Goal: Navigation & Orientation: Find specific page/section

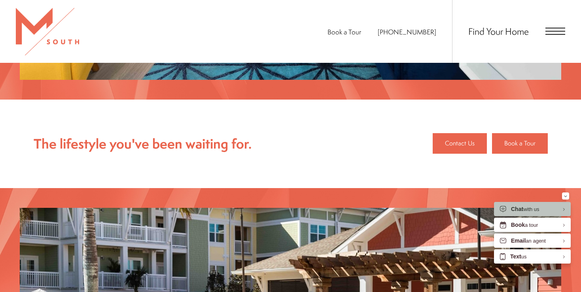
scroll to position [965, 0]
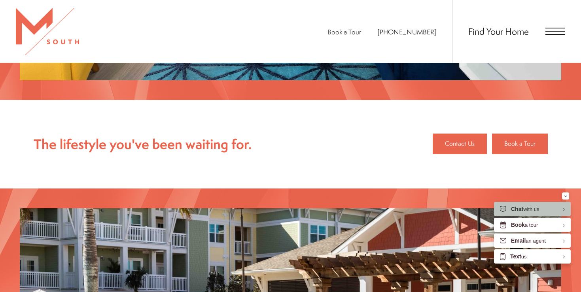
click at [548, 32] on span "Open Menu" at bounding box center [555, 31] width 20 height 7
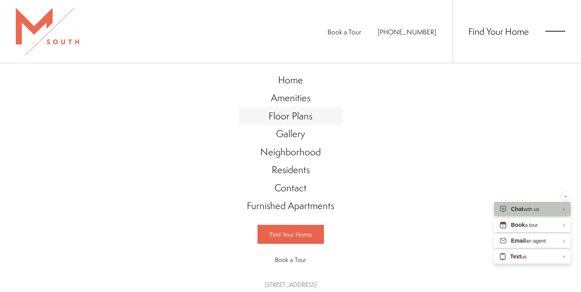
click at [292, 117] on span "Floor Plans" at bounding box center [290, 115] width 44 height 13
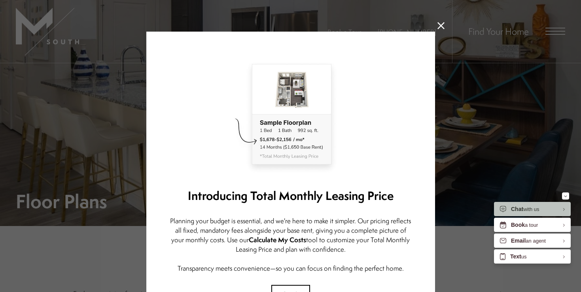
click at [441, 23] on icon at bounding box center [440, 25] width 7 height 7
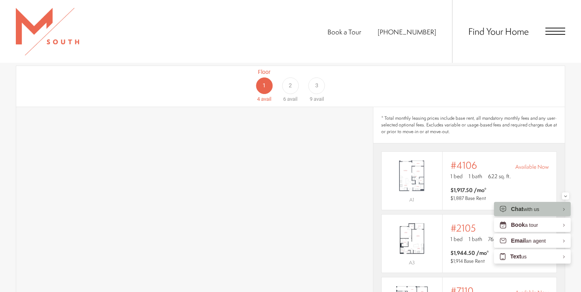
scroll to position [502, 0]
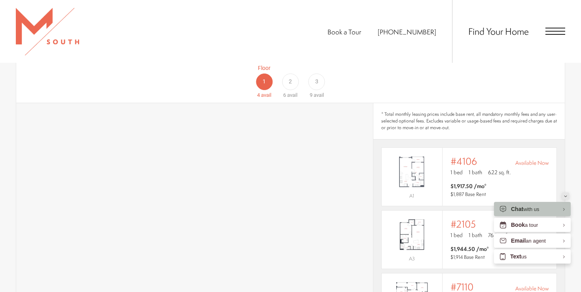
click at [564, 194] on div "Minimize" at bounding box center [565, 195] width 3 height 7
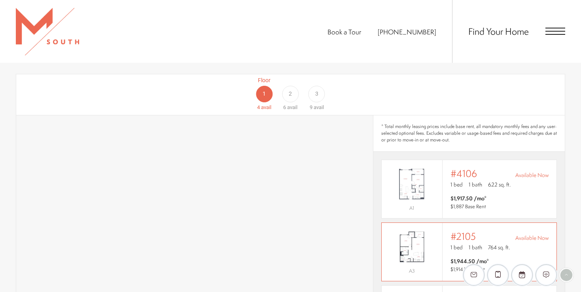
scroll to position [486, 0]
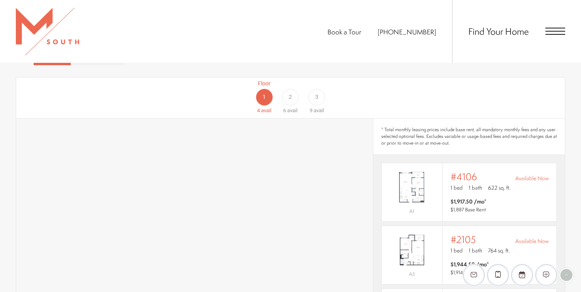
click at [292, 89] on div "2" at bounding box center [290, 97] width 17 height 17
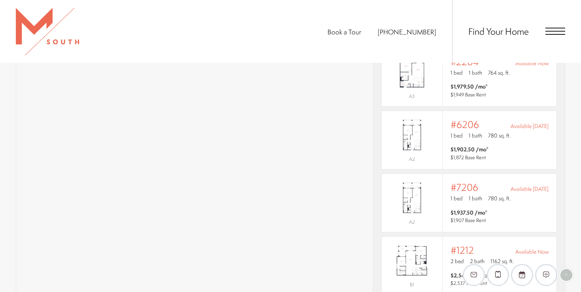
scroll to position [599, 0]
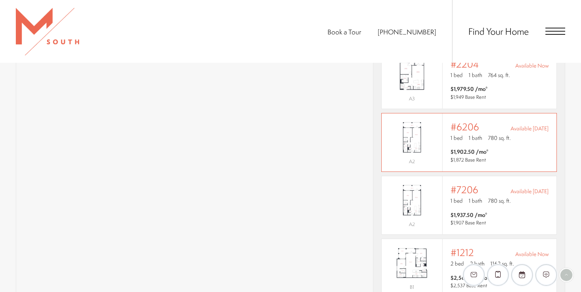
click at [469, 134] on span "1 bath" at bounding box center [474, 138] width 13 height 8
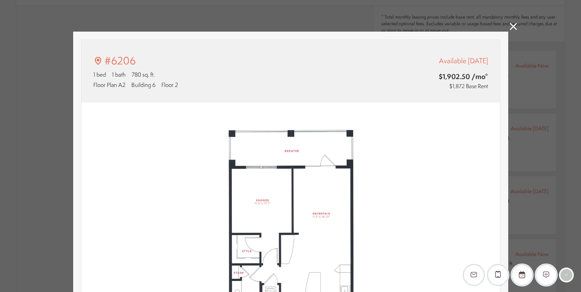
type input "**********"
click at [515, 26] on icon at bounding box center [512, 26] width 7 height 7
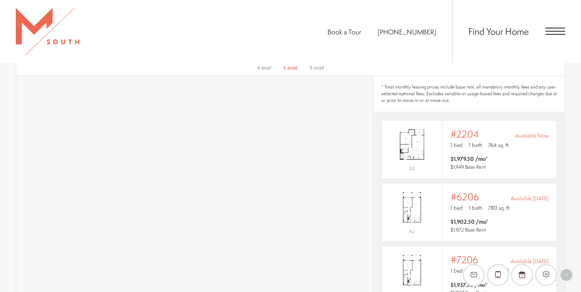
scroll to position [527, 0]
click at [547, 28] on span "Open Menu" at bounding box center [555, 28] width 20 height 1
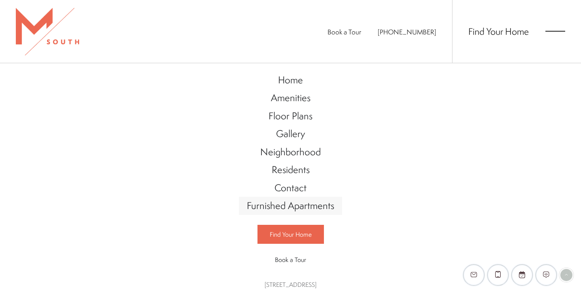
click at [291, 204] on span "Furnished Apartments" at bounding box center [290, 205] width 87 height 13
